Goal: Task Accomplishment & Management: Manage account settings

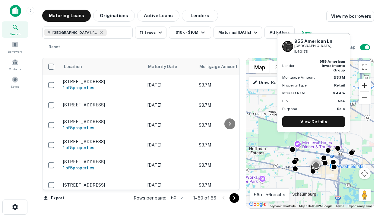
click at [364, 85] on button "Zoom in" at bounding box center [364, 85] width 12 height 12
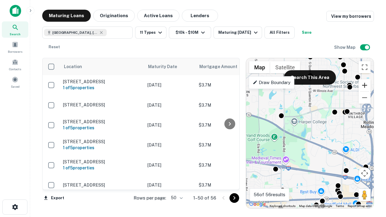
click at [364, 85] on button "Zoom in" at bounding box center [364, 85] width 12 height 12
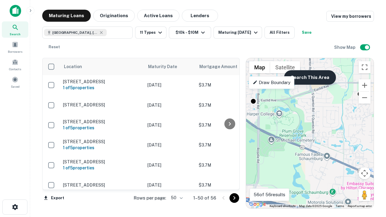
click at [309, 77] on button "Search This Area" at bounding box center [310, 77] width 52 height 14
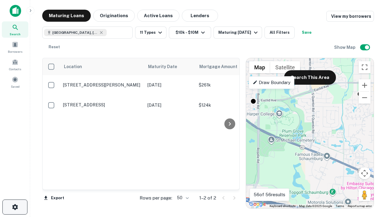
click at [15, 207] on icon "button" at bounding box center [14, 206] width 7 height 7
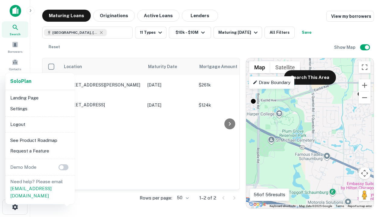
click at [40, 124] on li "Logout" at bounding box center [40, 124] width 64 height 11
